Goal: Task Accomplishment & Management: Manage account settings

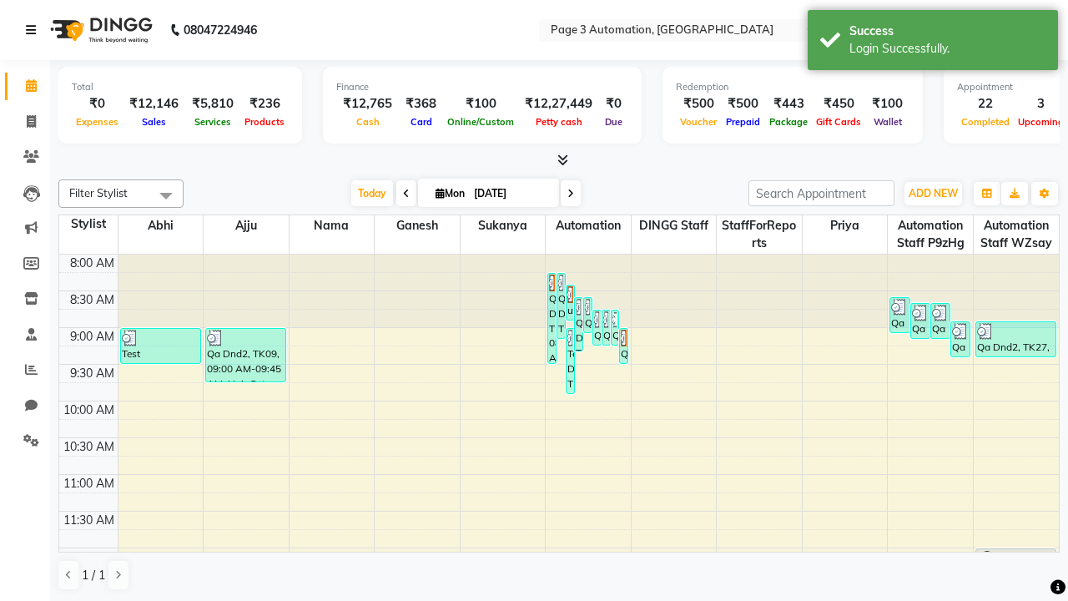
click at [34, 30] on icon at bounding box center [31, 30] width 10 height 12
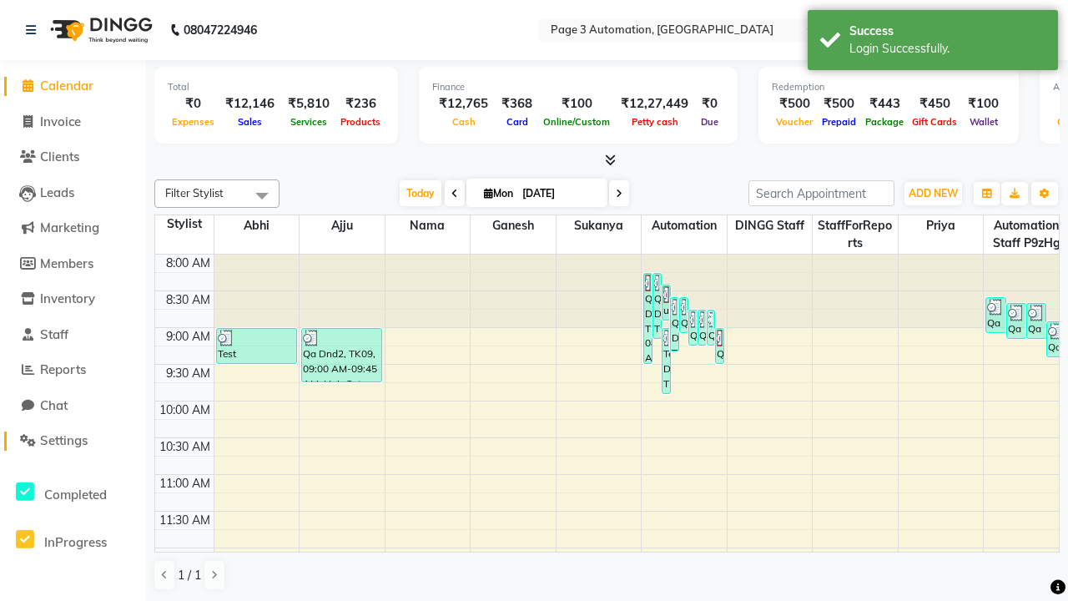
click at [73, 441] on span "Settings" at bounding box center [64, 440] width 48 height 16
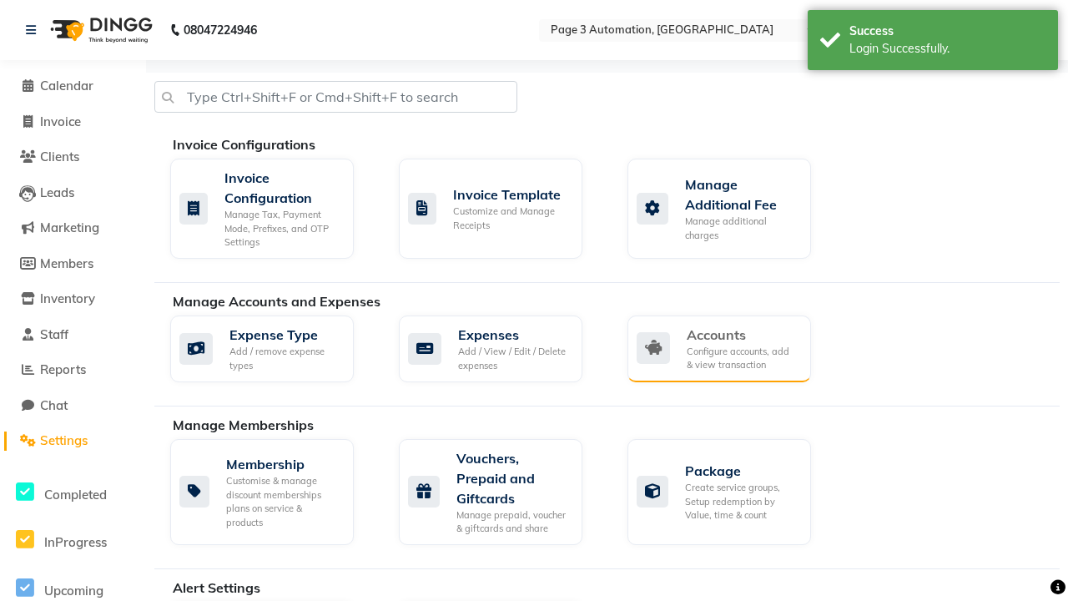
click at [742, 334] on div "Accounts" at bounding box center [742, 335] width 111 height 20
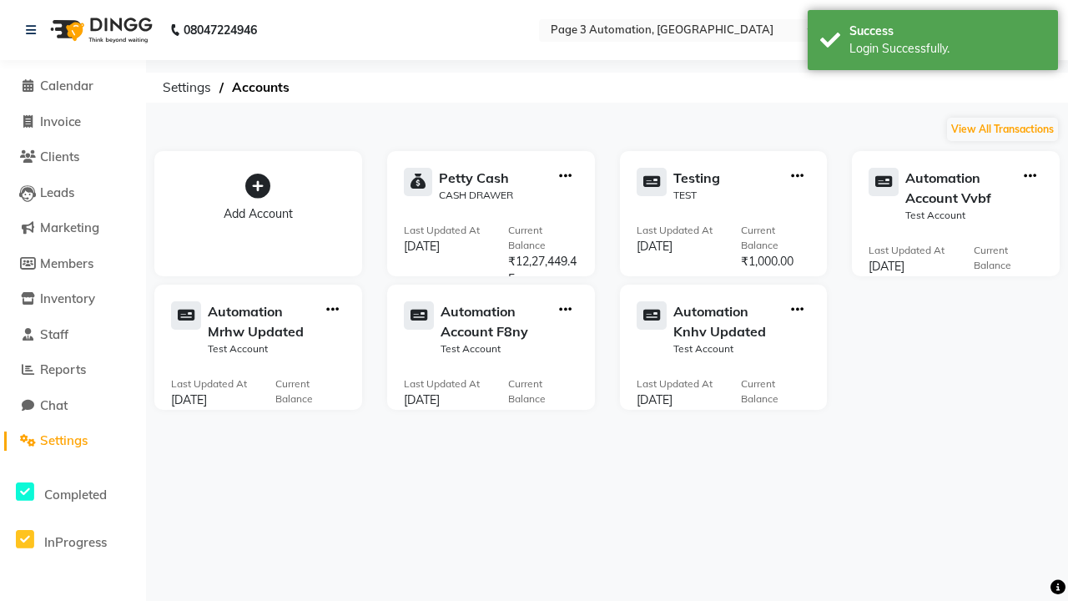
click at [258, 186] on icon at bounding box center [257, 186] width 25 height 25
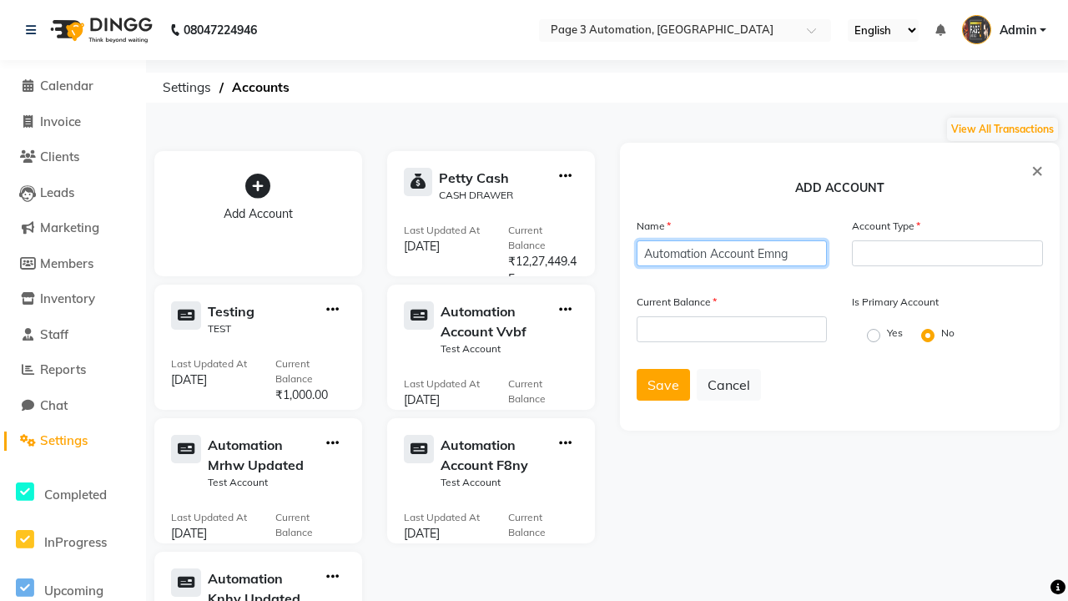
type input "Automation Account Emng"
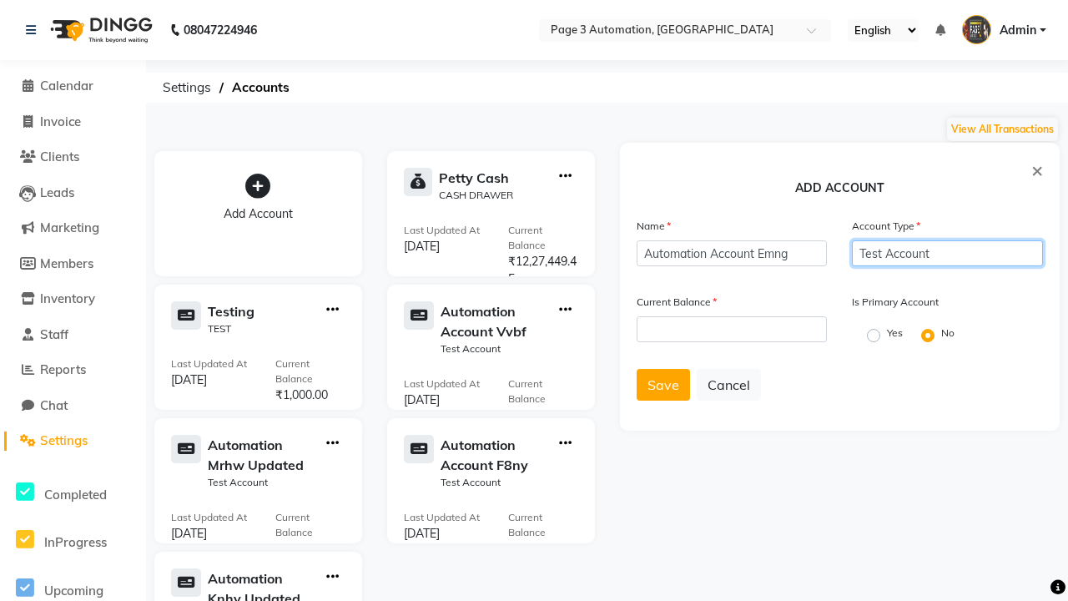
type input "Test Account"
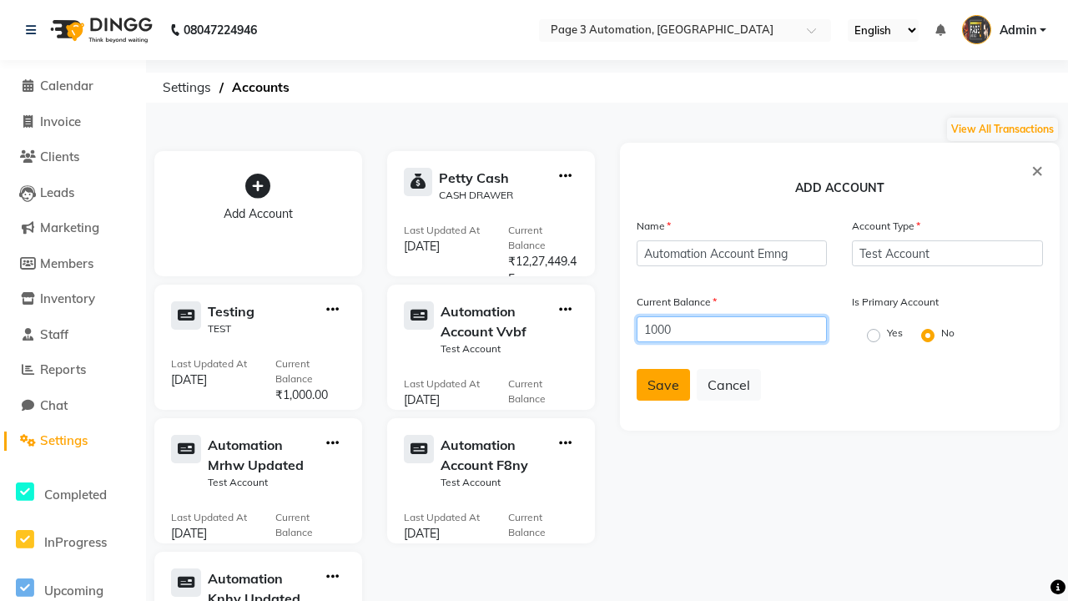
type input "1000"
click at [663, 385] on span "Save" at bounding box center [664, 384] width 32 height 17
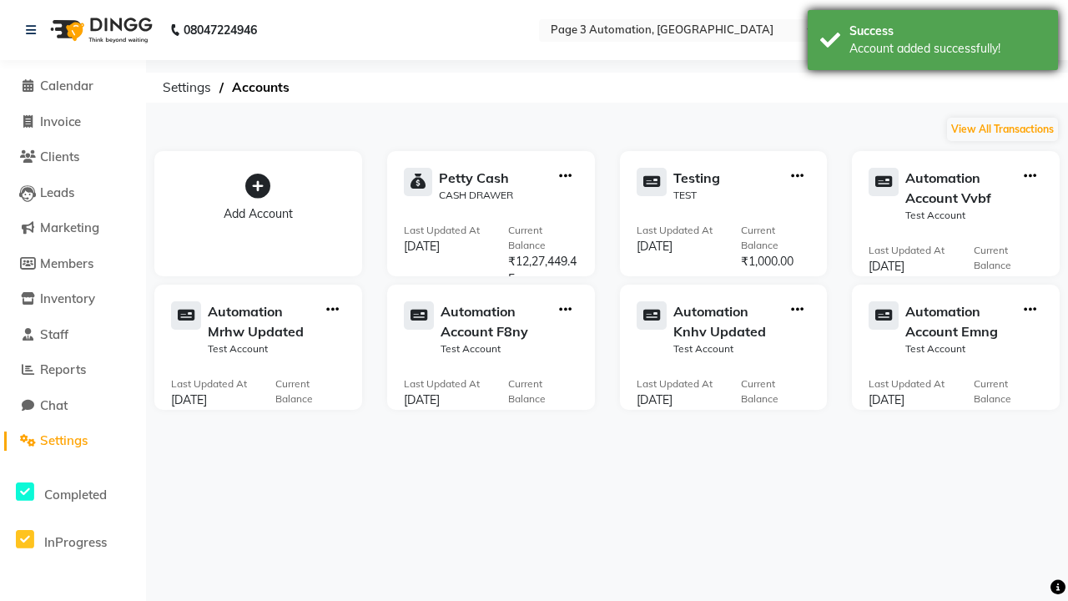
click at [933, 43] on div "Account added successfully!" at bounding box center [948, 49] width 196 height 18
click at [1030, 310] on icon "button" at bounding box center [1030, 310] width 13 height 1
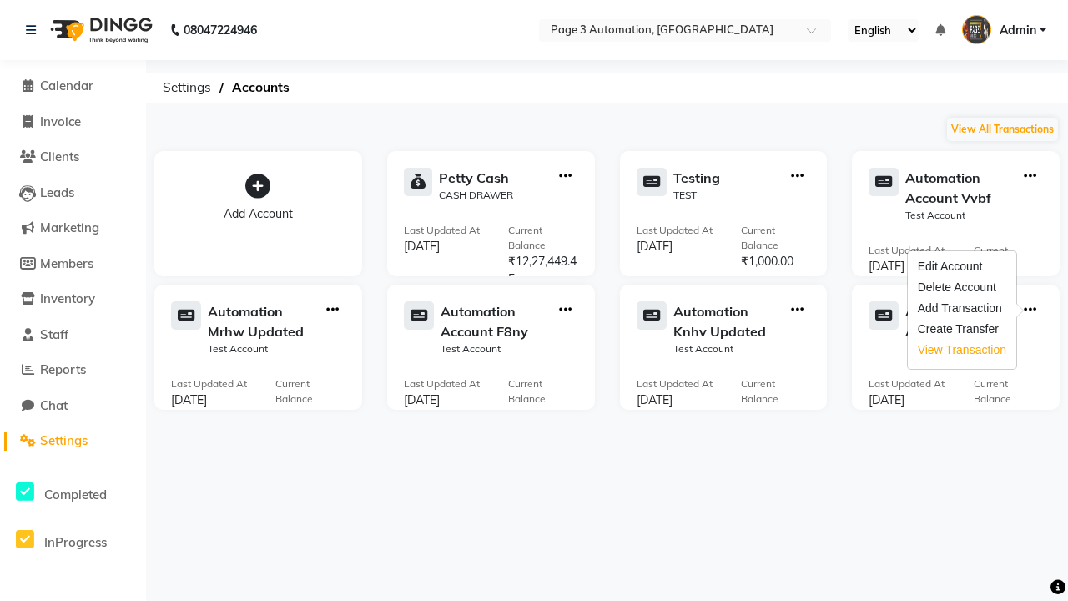
click at [962, 350] on div "View Transaction" at bounding box center [962, 350] width 88 height 18
select select "8176"
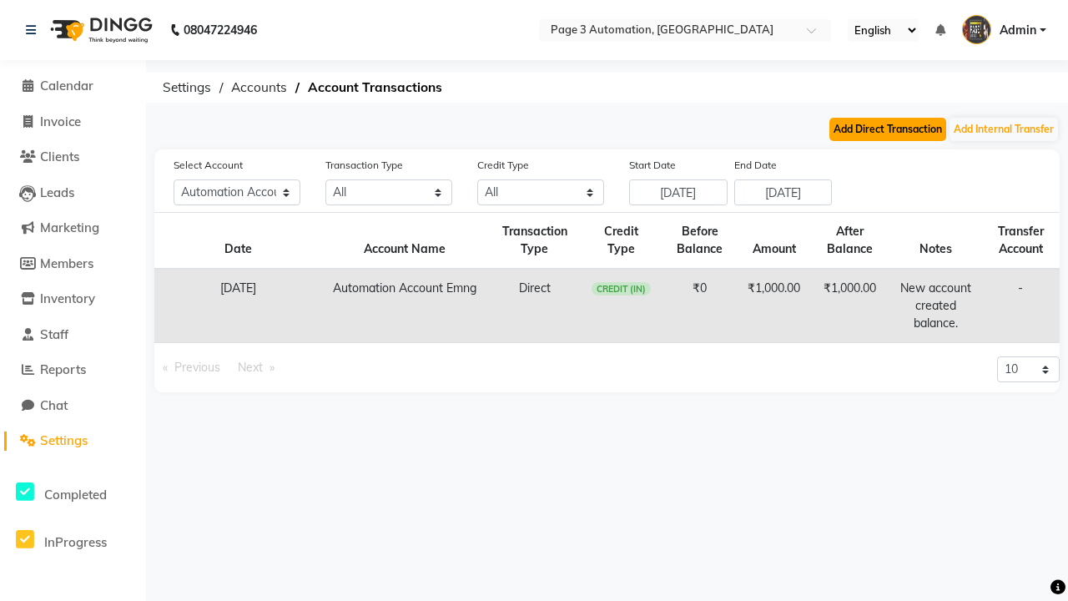
click at [888, 129] on button "Add Direct Transaction" at bounding box center [888, 129] width 117 height 23
select select "direct"
select select "8176"
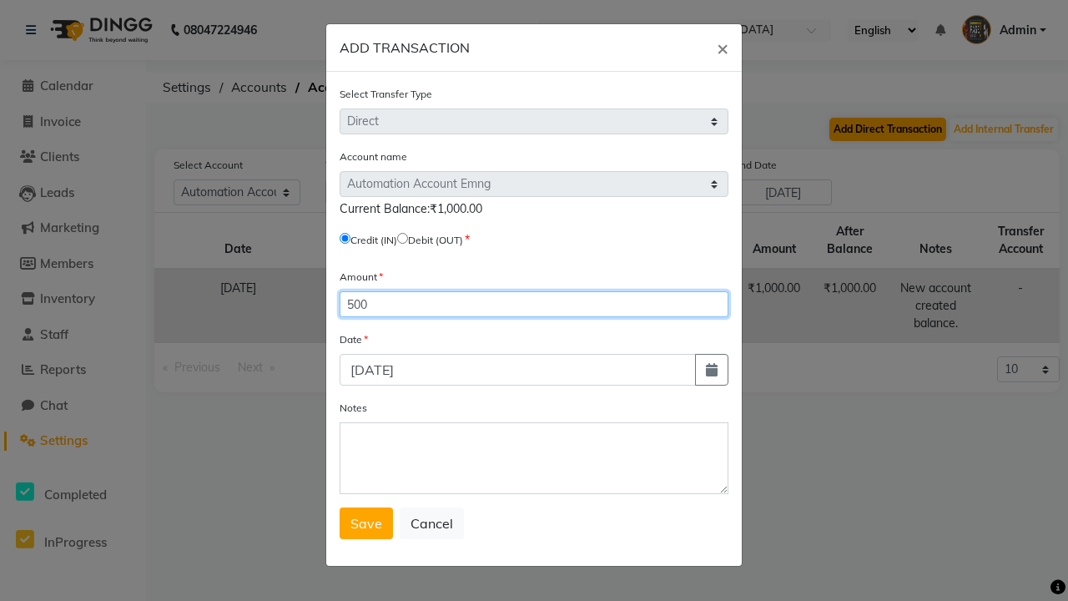
type input "500"
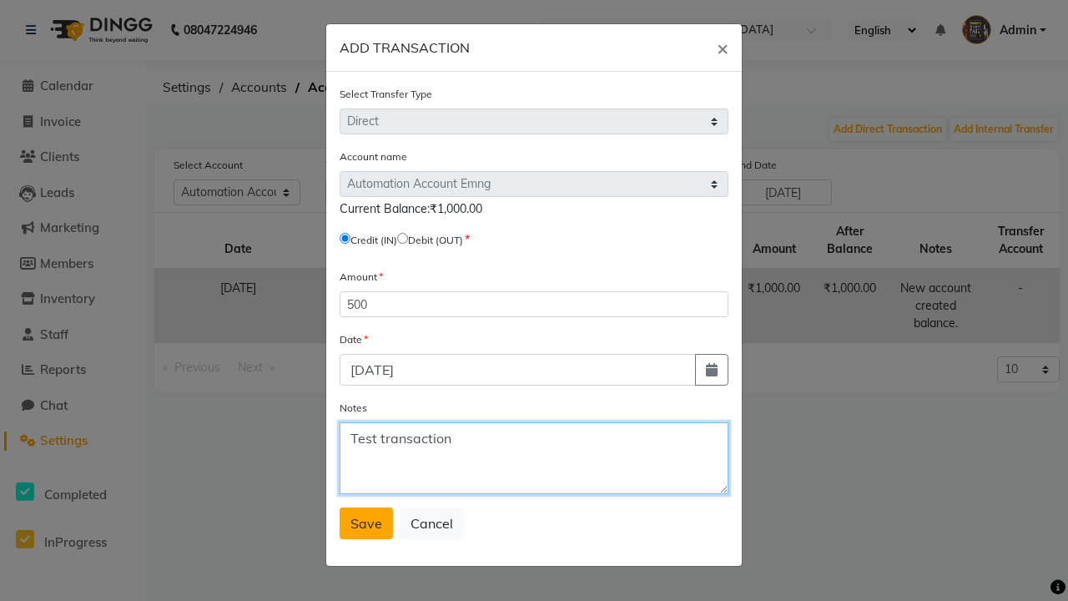
type textarea "Test transaction"
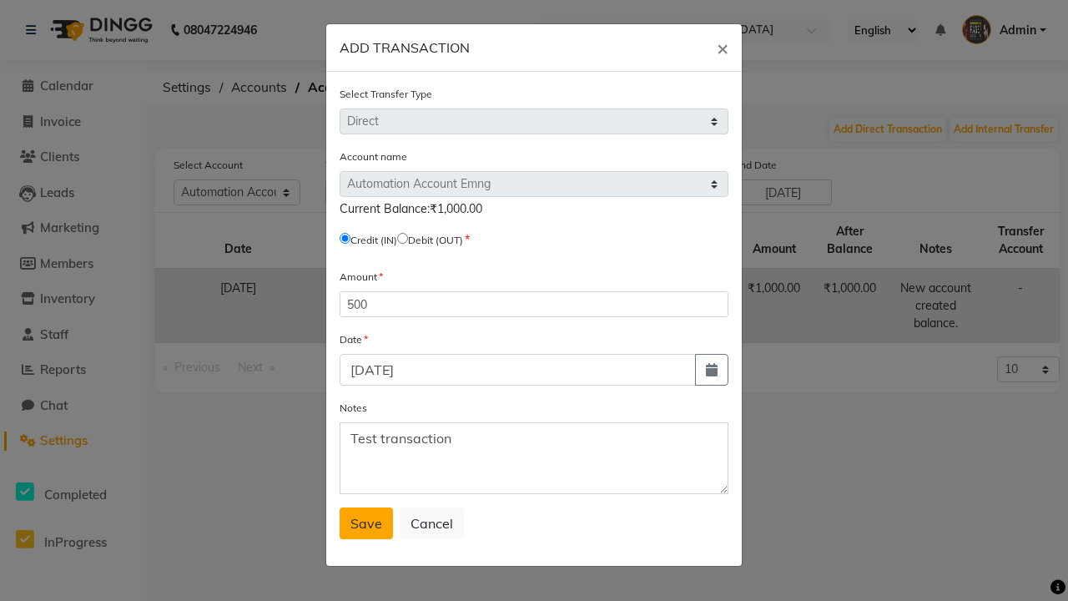
click at [366, 523] on span "Save" at bounding box center [367, 523] width 32 height 17
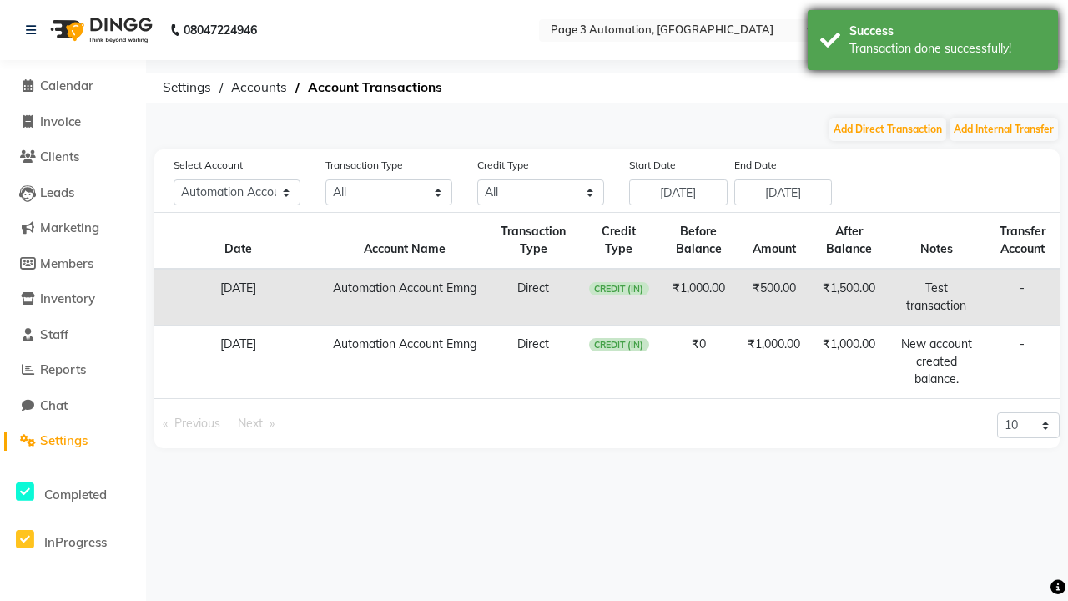
click at [933, 43] on div "Transaction done successfully!" at bounding box center [948, 49] width 196 height 18
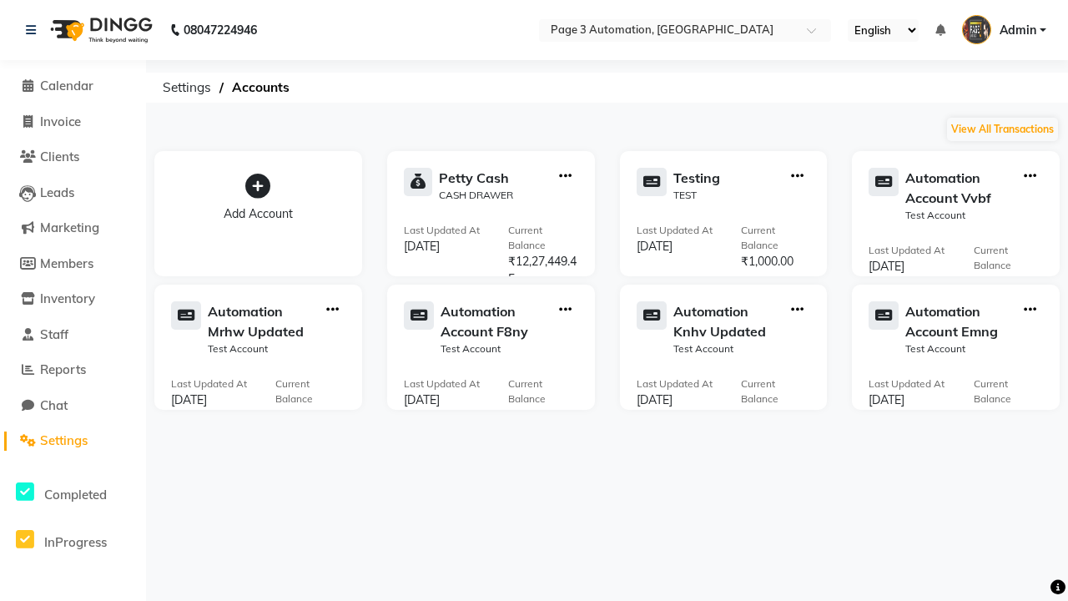
click at [1030, 310] on icon "button" at bounding box center [1030, 310] width 13 height 1
click at [962, 287] on div "Delete Account" at bounding box center [962, 288] width 88 height 18
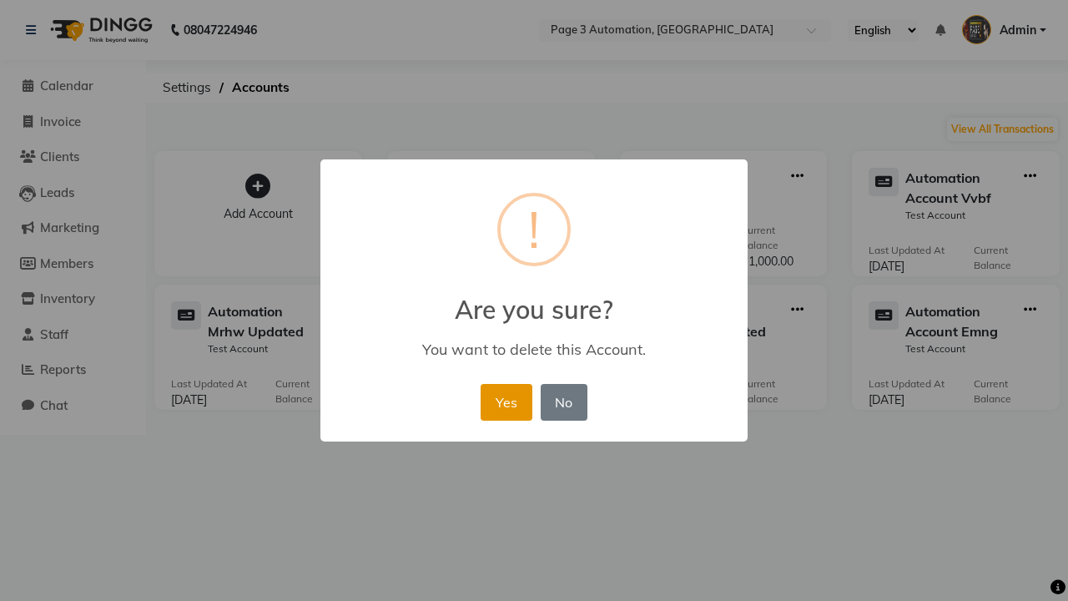
click at [514, 384] on button "Yes" at bounding box center [506, 402] width 51 height 37
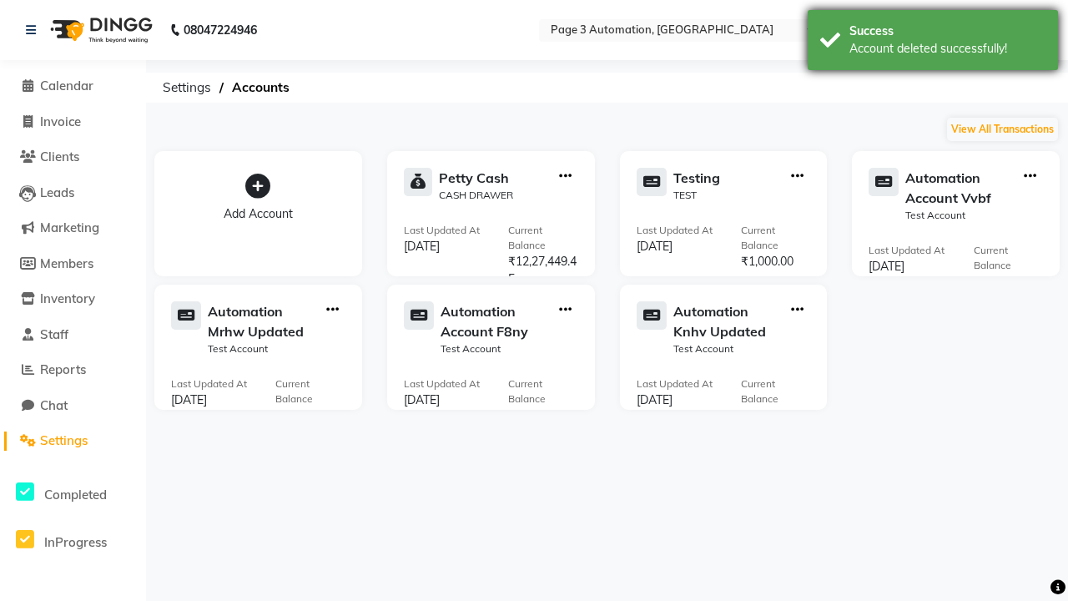
click at [933, 43] on div "Account deleted successfully!" at bounding box center [948, 49] width 196 height 18
